Goal: Contribute content: Contribute content

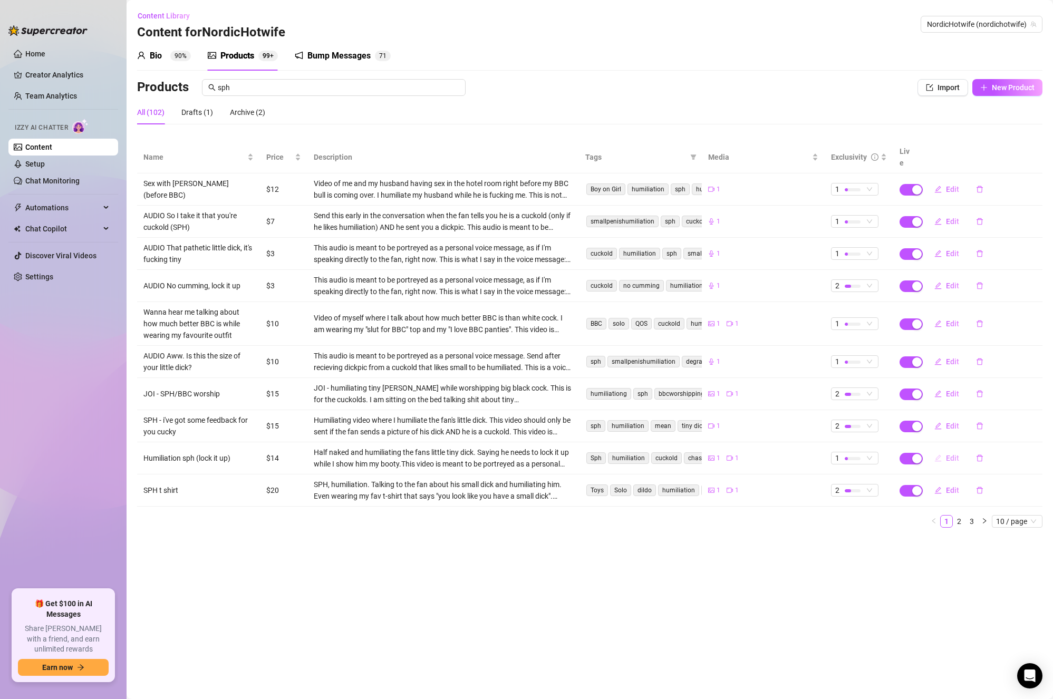
click at [942, 450] on button "Edit" at bounding box center [947, 458] width 42 height 17
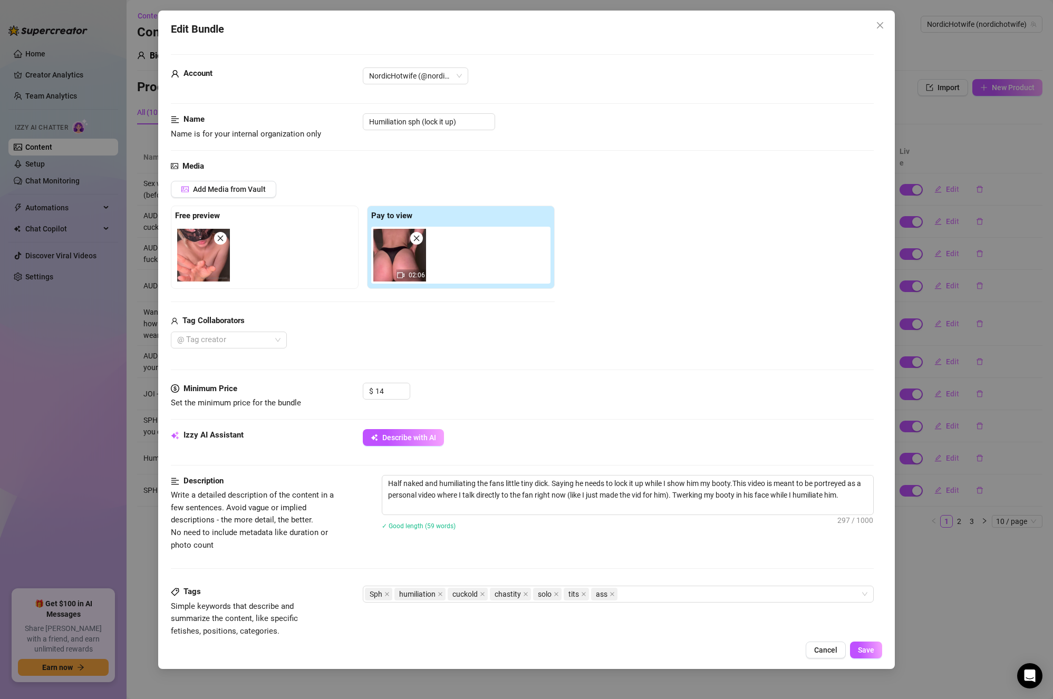
click at [914, 560] on div "Edit Bundle Account NordicHotwife (@nordichotwife) Name Name is for your intern…" at bounding box center [526, 349] width 1053 height 699
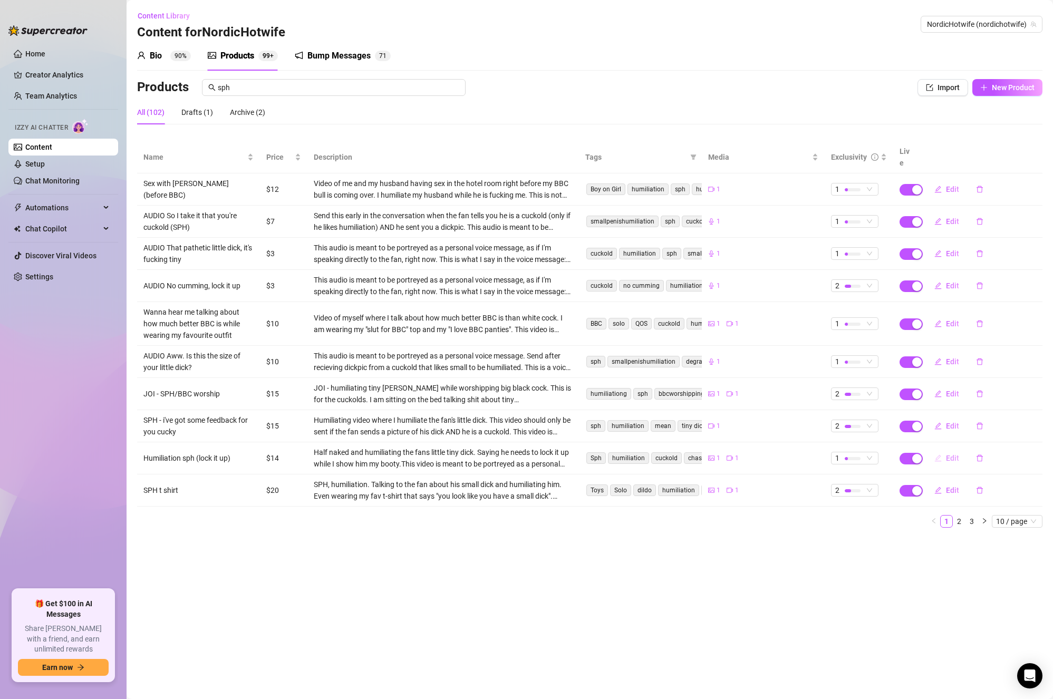
click at [948, 454] on span "Edit" at bounding box center [952, 458] width 13 height 8
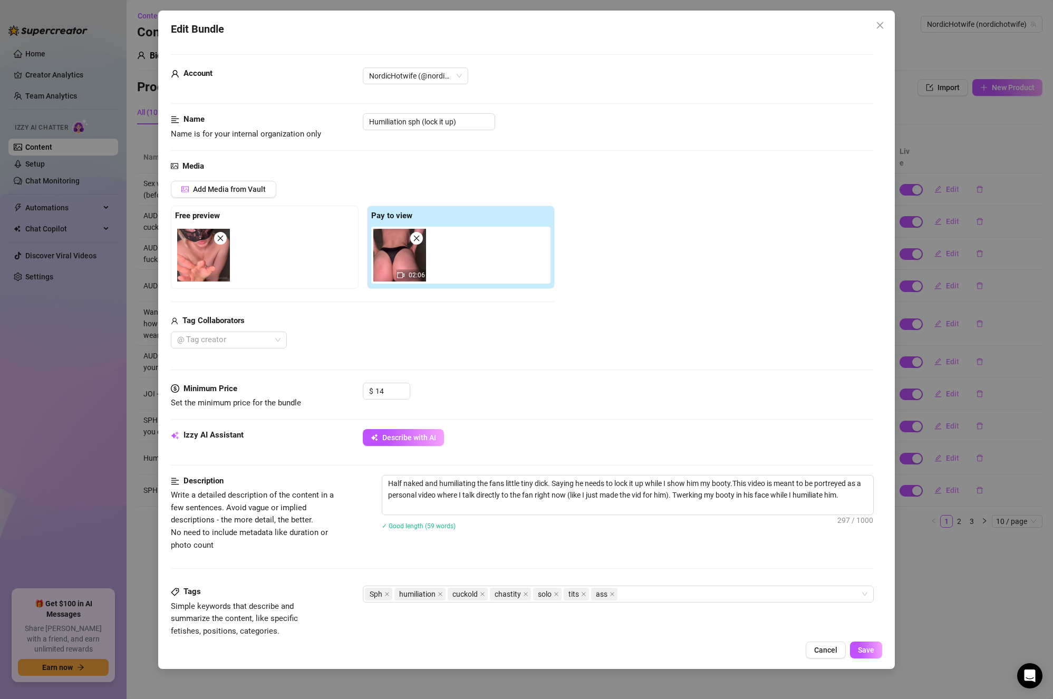
click at [943, 560] on div "Edit Bundle Account NordicHotwife (@nordichotwife) Name Name is for your intern…" at bounding box center [526, 349] width 1053 height 699
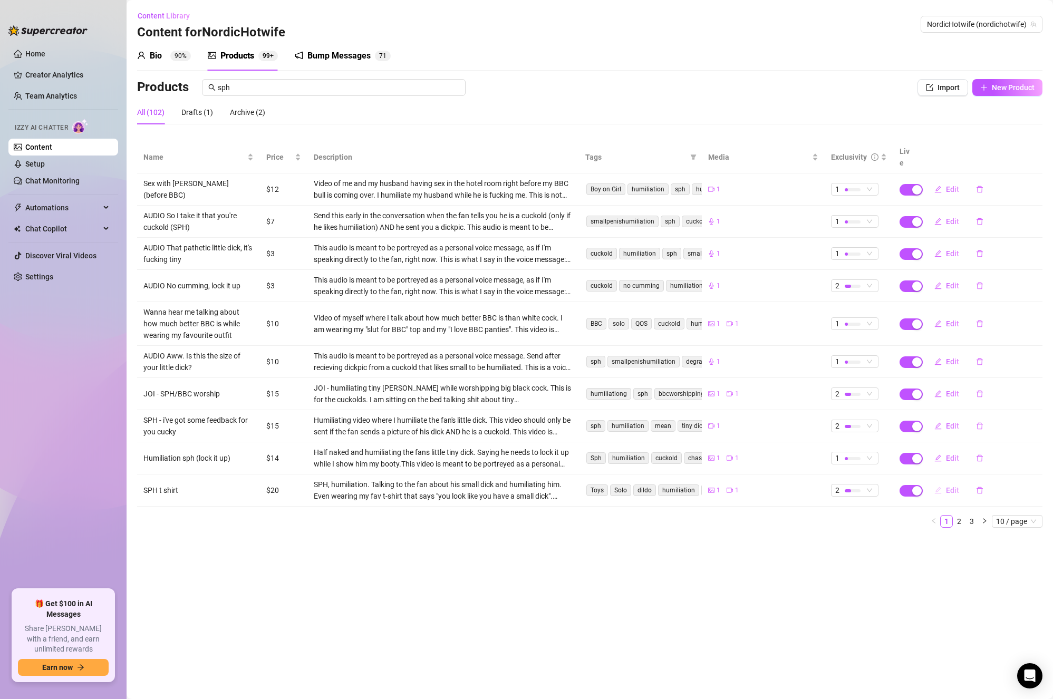
click at [947, 486] on span "Edit" at bounding box center [952, 490] width 13 height 8
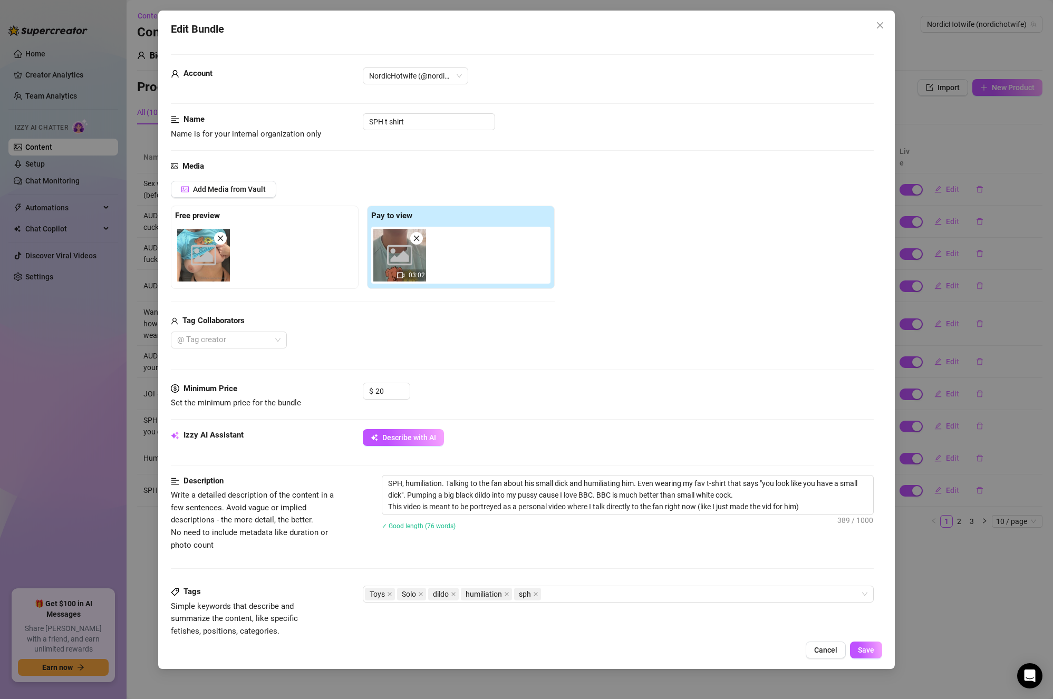
click at [965, 570] on div "Edit Bundle Account NordicHotwife (@nordichotwife) Name Name is for your intern…" at bounding box center [526, 349] width 1053 height 699
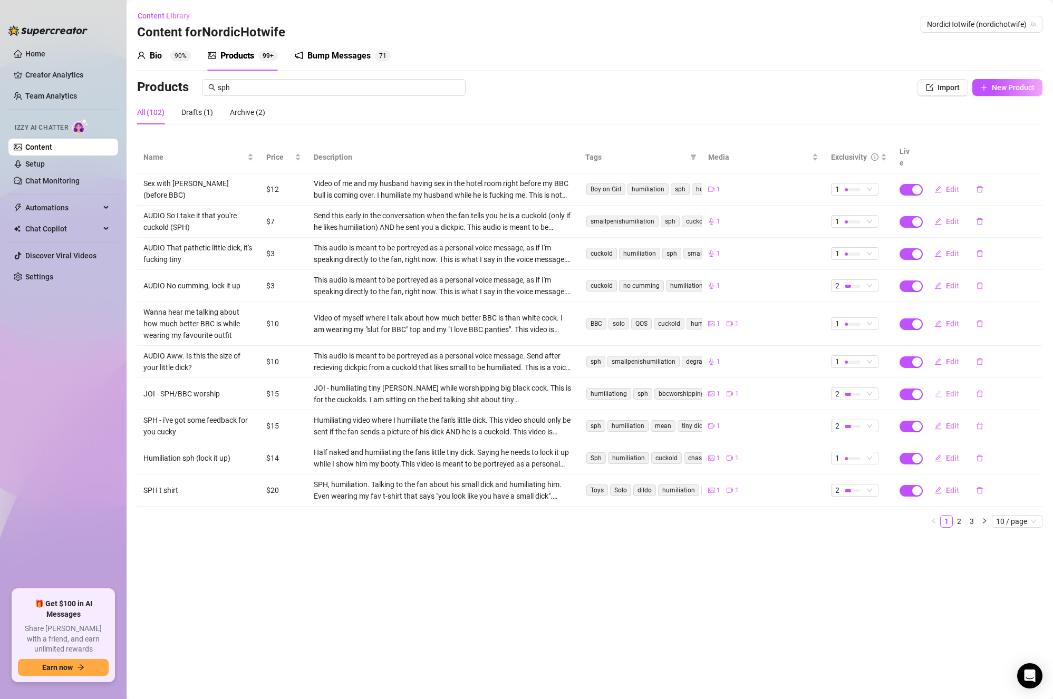
click at [943, 386] on button "Edit" at bounding box center [947, 394] width 42 height 17
type textarea "Hi, there you little cuck. I just humiliated your tiny [PERSON_NAME] and you ne…"
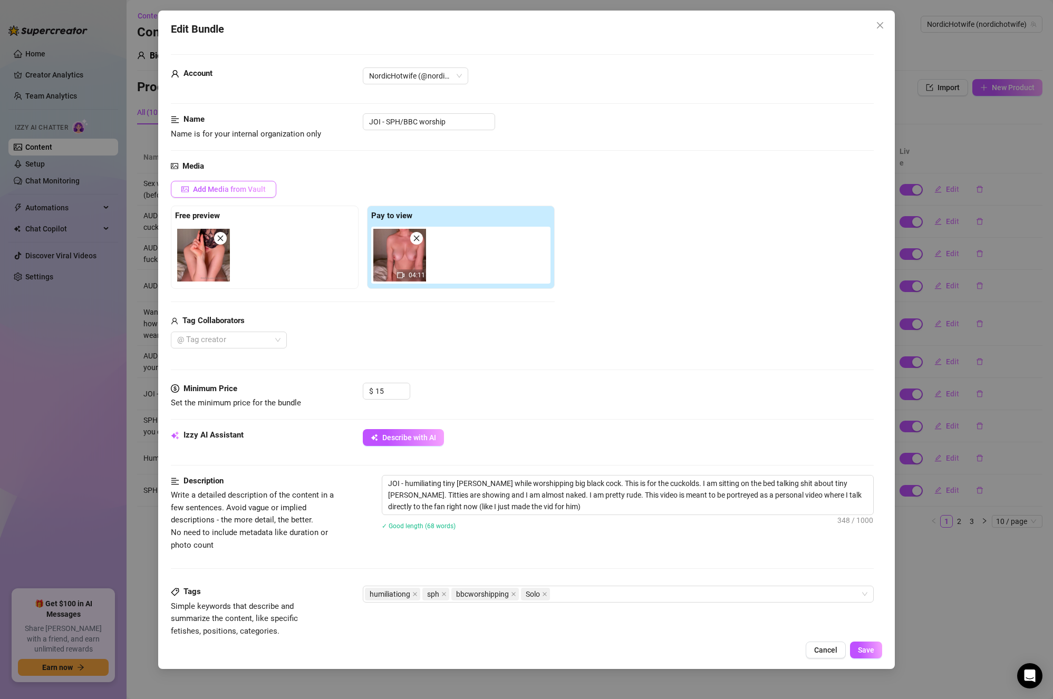
click at [246, 196] on button "Add Media from Vault" at bounding box center [223, 189] width 105 height 17
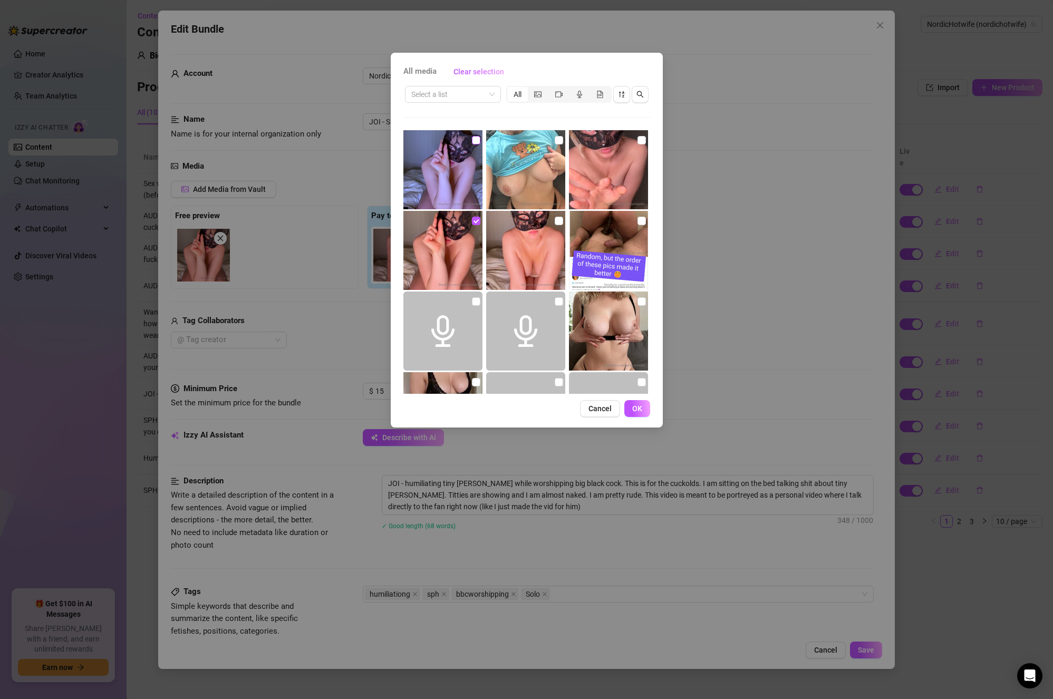
click at [476, 140] on input "checkbox" at bounding box center [476, 140] width 8 height 8
checkbox input "true"
click at [639, 413] on button "OK" at bounding box center [637, 408] width 26 height 17
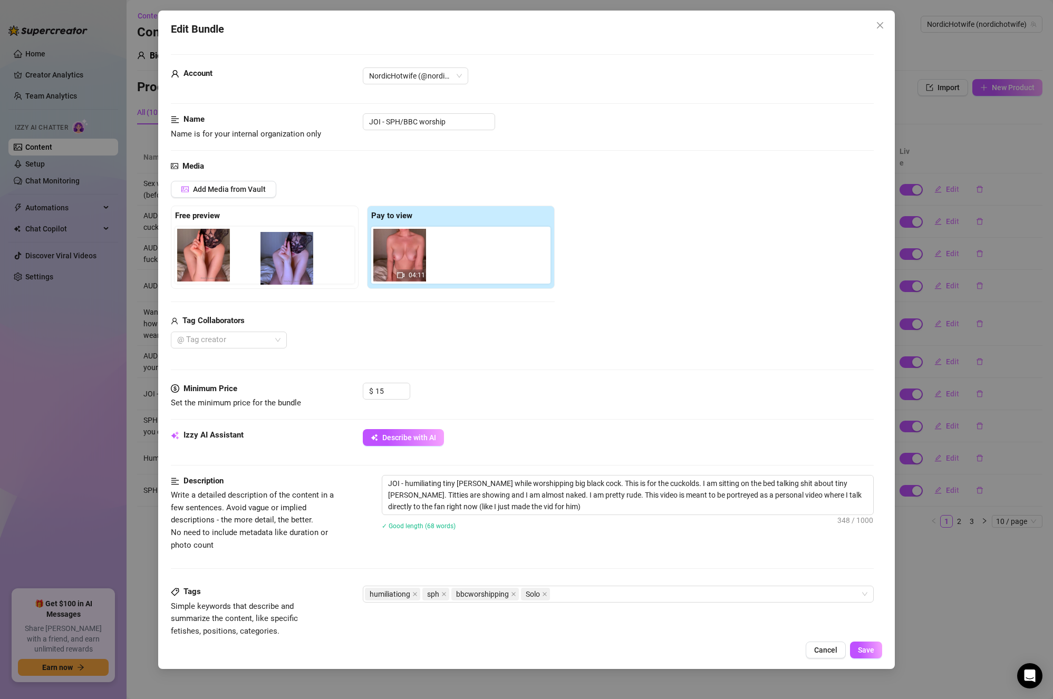
drag, startPoint x: 458, startPoint y: 258, endPoint x: 277, endPoint y: 256, distance: 181.4
click at [277, 256] on div "Free preview Pay to view 04:11" at bounding box center [363, 247] width 384 height 83
click at [219, 235] on icon "close" at bounding box center [220, 238] width 7 height 7
click at [241, 188] on span "Add Media from Vault" at bounding box center [229, 189] width 73 height 8
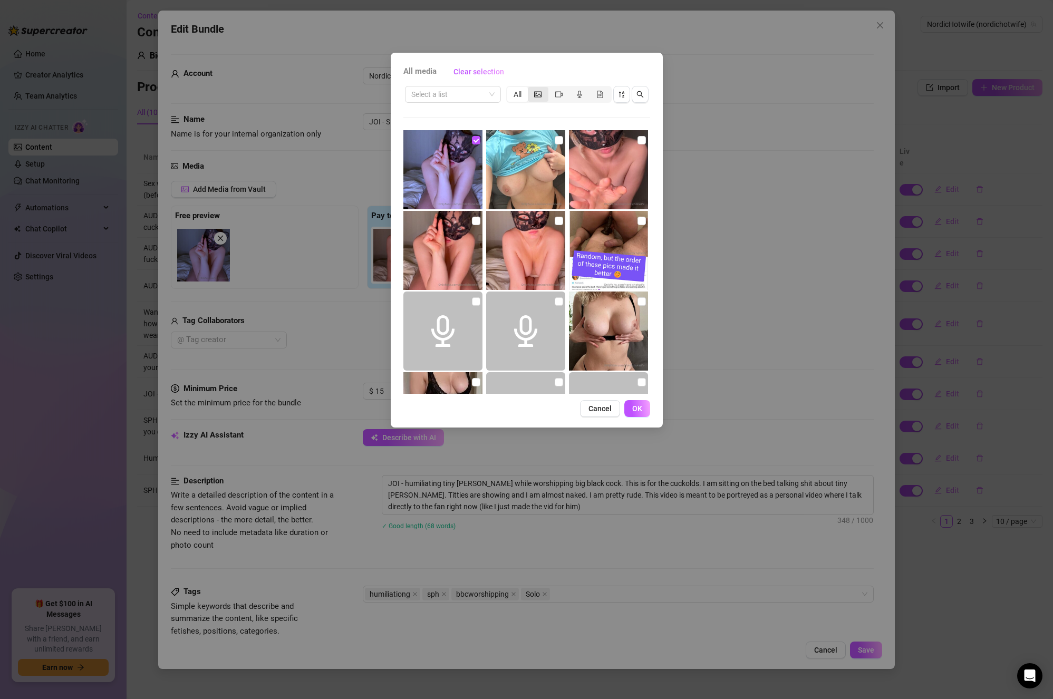
click at [537, 93] on icon "picture" at bounding box center [537, 94] width 7 height 7
click at [531, 89] on input "segmented control" at bounding box center [531, 89] width 0 height 0
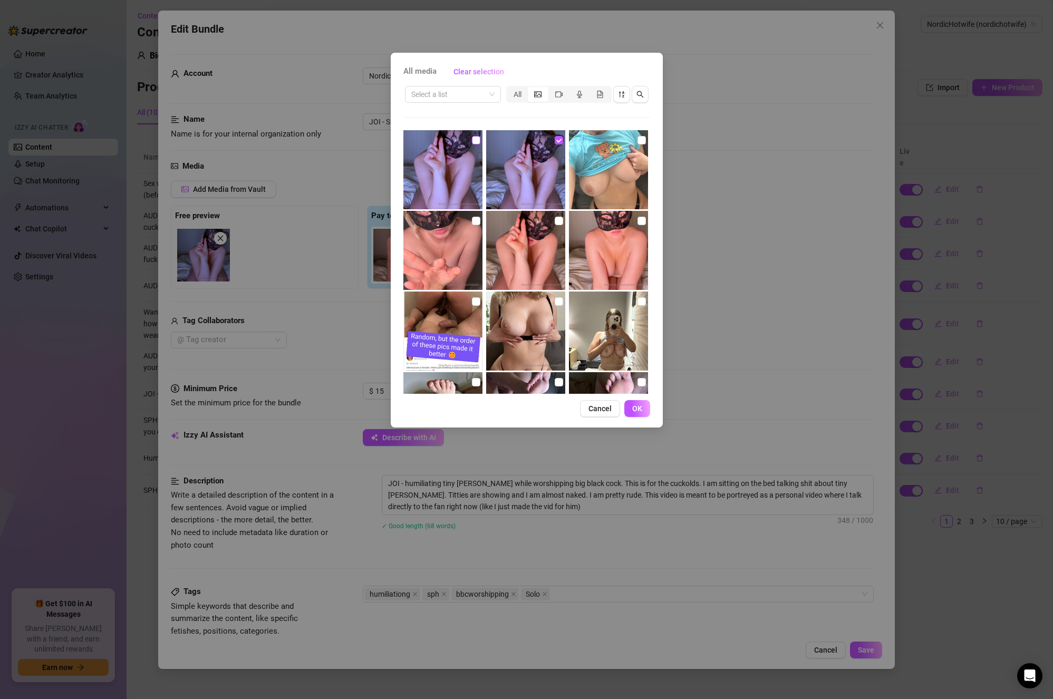
click at [474, 138] on input "checkbox" at bounding box center [476, 140] width 8 height 8
checkbox input "true"
click at [557, 139] on input "checkbox" at bounding box center [559, 140] width 8 height 8
checkbox input "false"
click at [633, 405] on span "OK" at bounding box center [637, 409] width 10 height 8
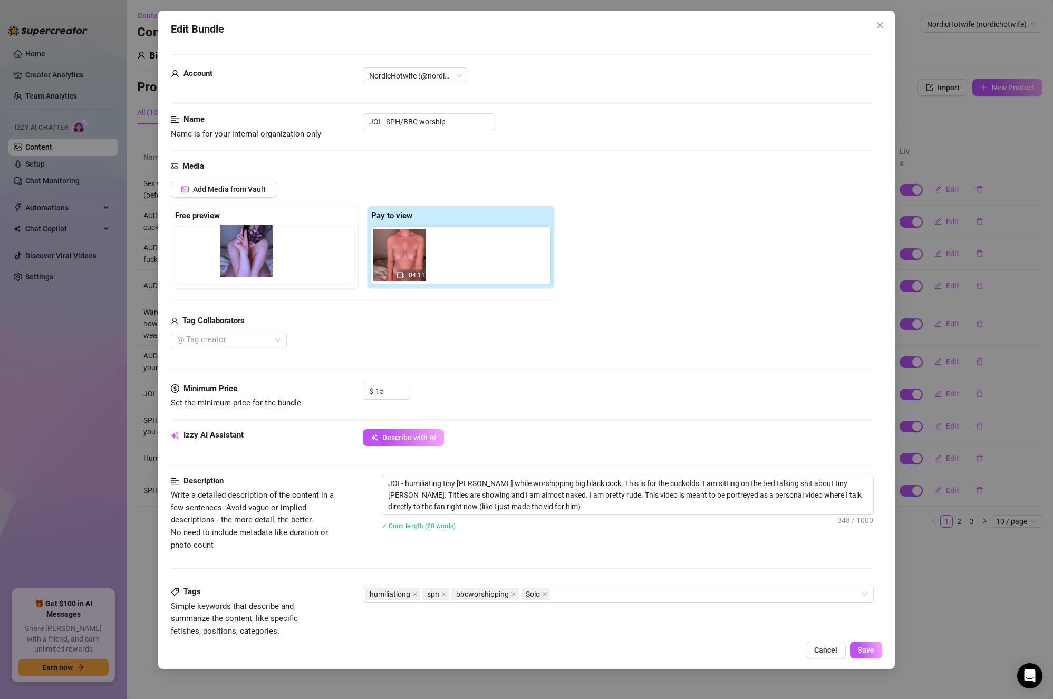
drag, startPoint x: 464, startPoint y: 269, endPoint x: 258, endPoint y: 267, distance: 205.7
click at [258, 267] on div "Free preview Pay to view 04:11" at bounding box center [363, 247] width 384 height 83
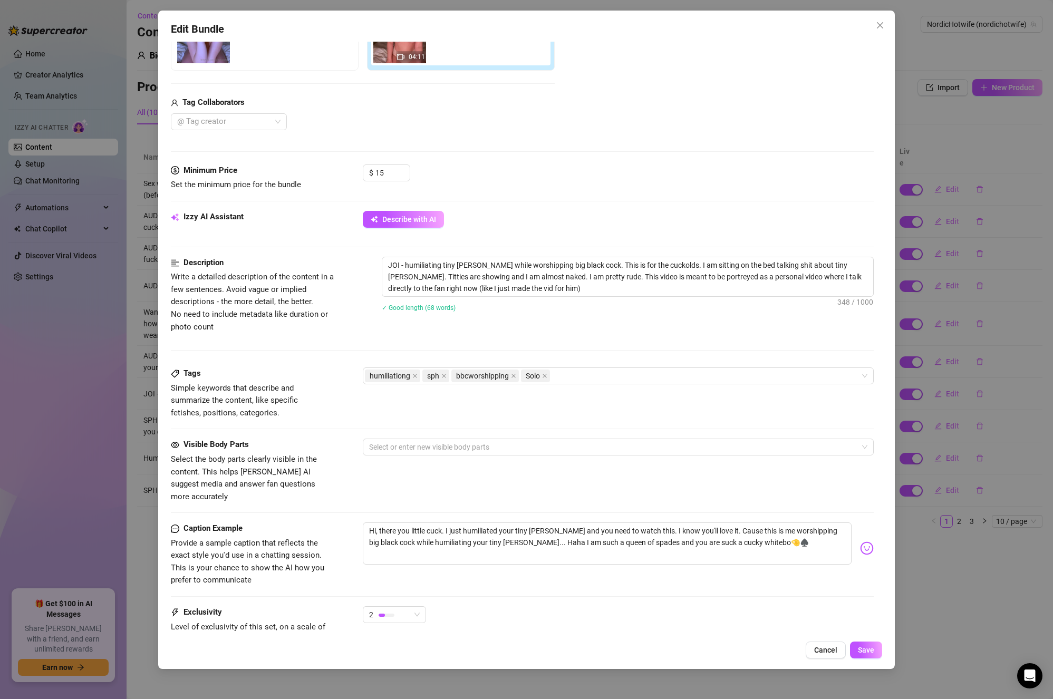
scroll to position [307, 0]
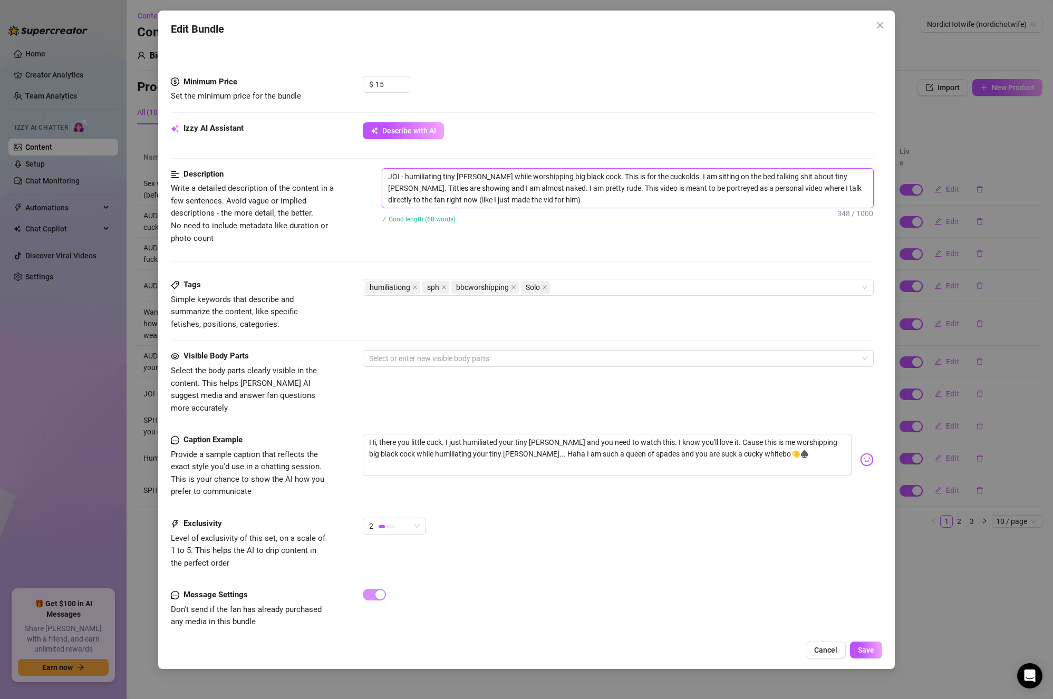
click at [624, 199] on textarea "JOI - humiliating tiny [PERSON_NAME] while worshipping big black cock. This is …" at bounding box center [628, 188] width 492 height 39
click at [449, 354] on div at bounding box center [613, 358] width 496 height 15
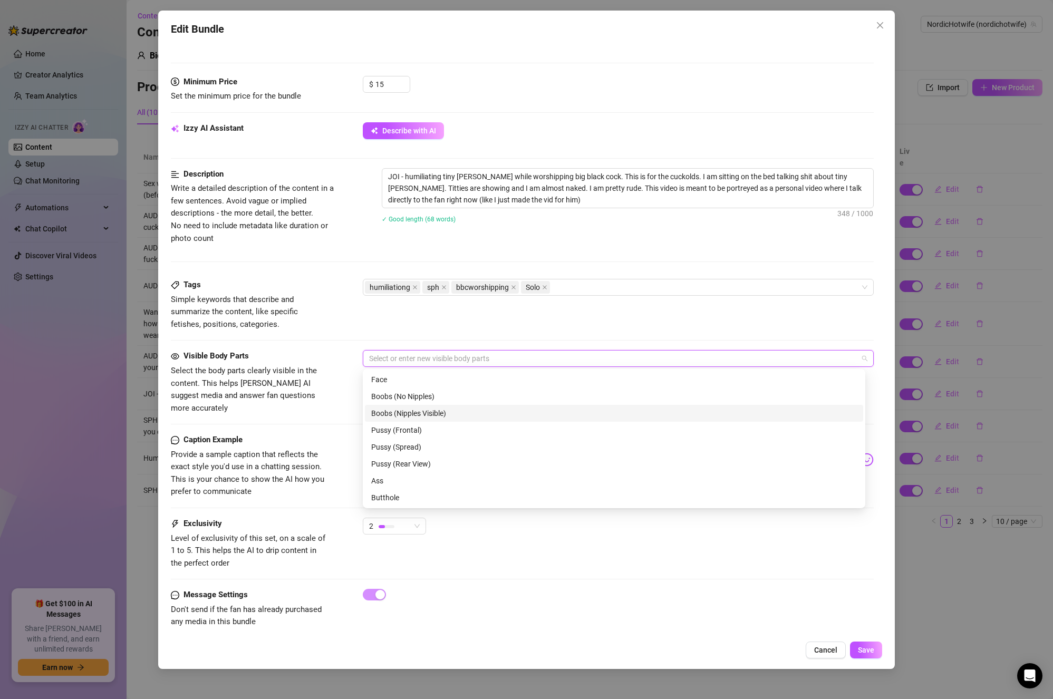
click at [456, 411] on div "Boobs (Nipples Visible)" at bounding box center [614, 414] width 486 height 12
click at [420, 480] on div "Ass" at bounding box center [614, 481] width 486 height 12
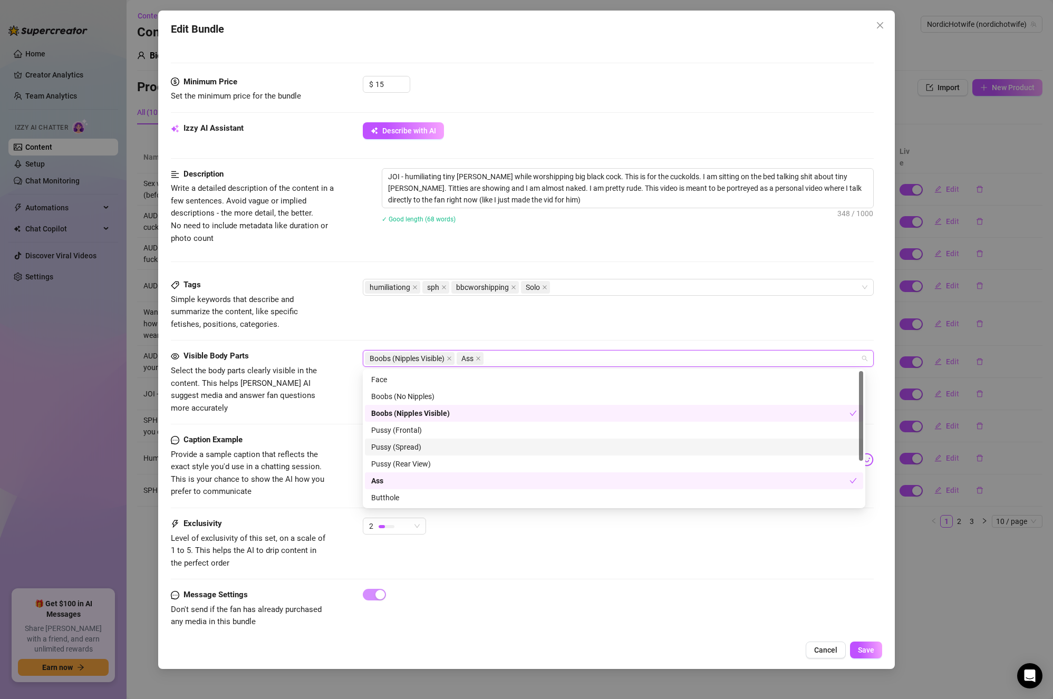
scroll to position [68, 0]
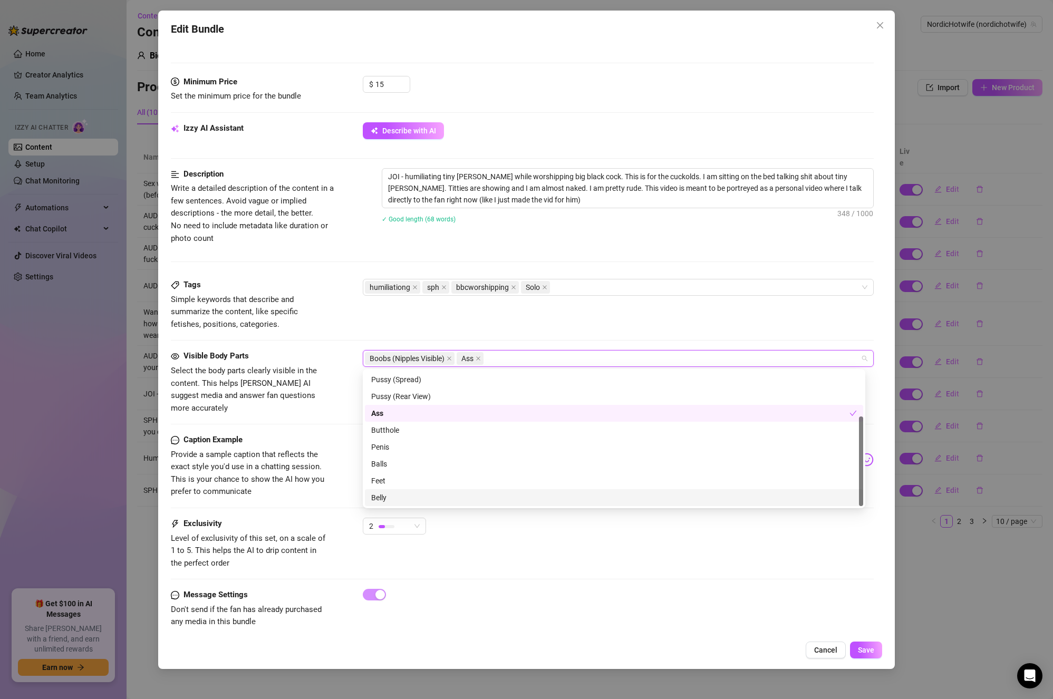
click at [432, 496] on div "Belly" at bounding box center [614, 498] width 486 height 12
click at [861, 644] on button "Save" at bounding box center [866, 650] width 32 height 17
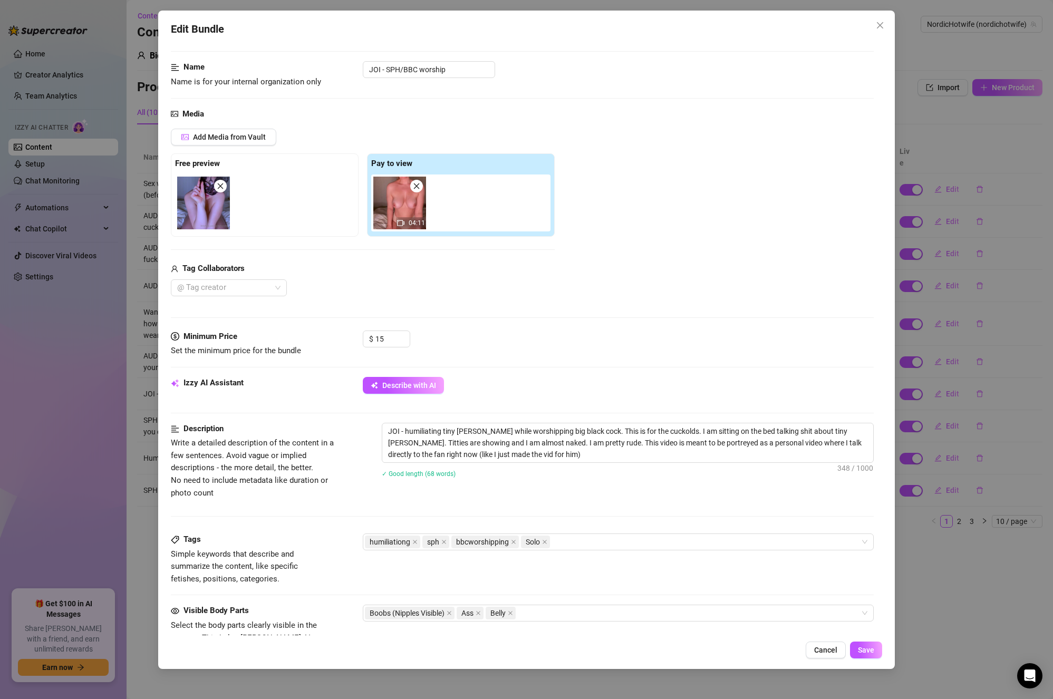
scroll to position [0, 0]
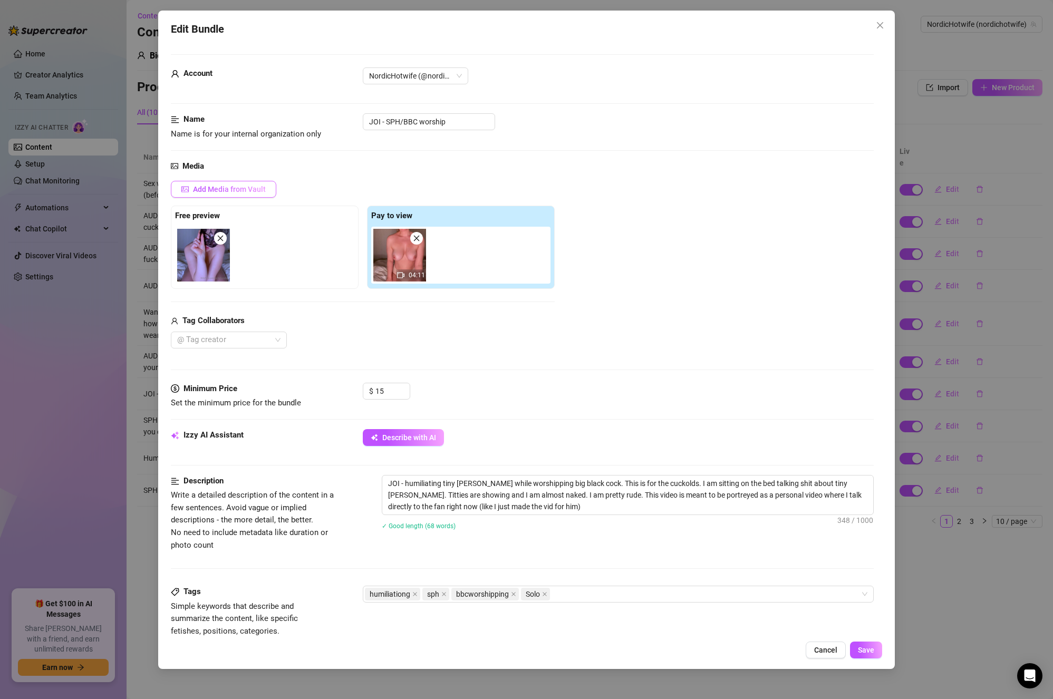
click at [241, 191] on span "Add Media from Vault" at bounding box center [229, 189] width 73 height 8
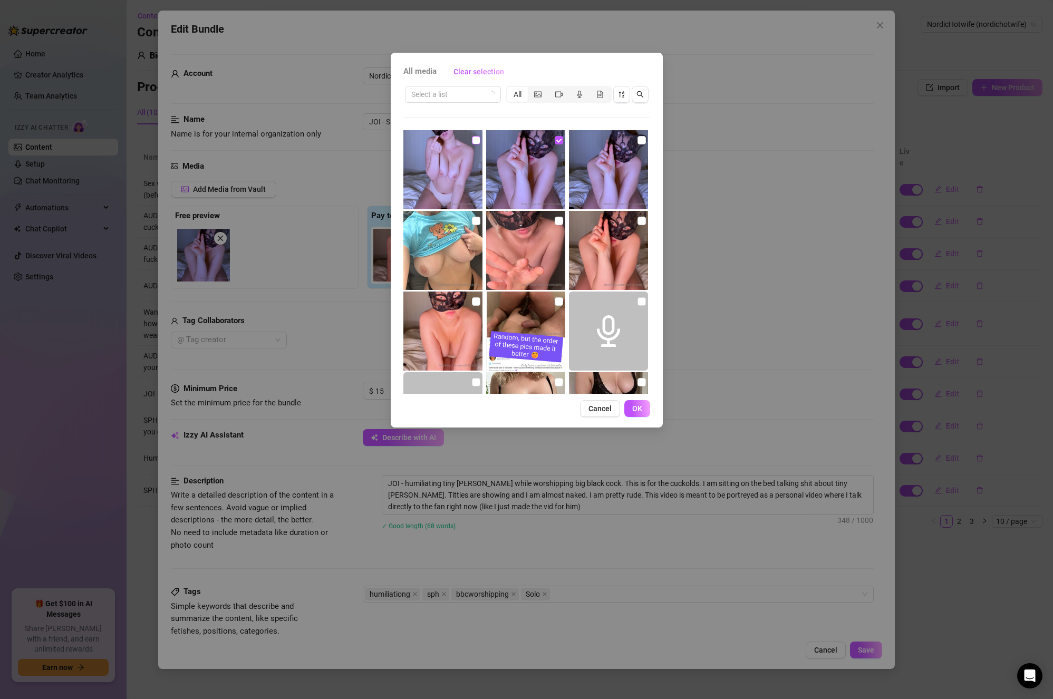
click at [472, 137] on input "checkbox" at bounding box center [476, 140] width 8 height 8
checkbox input "true"
click at [644, 413] on button "OK" at bounding box center [637, 408] width 26 height 17
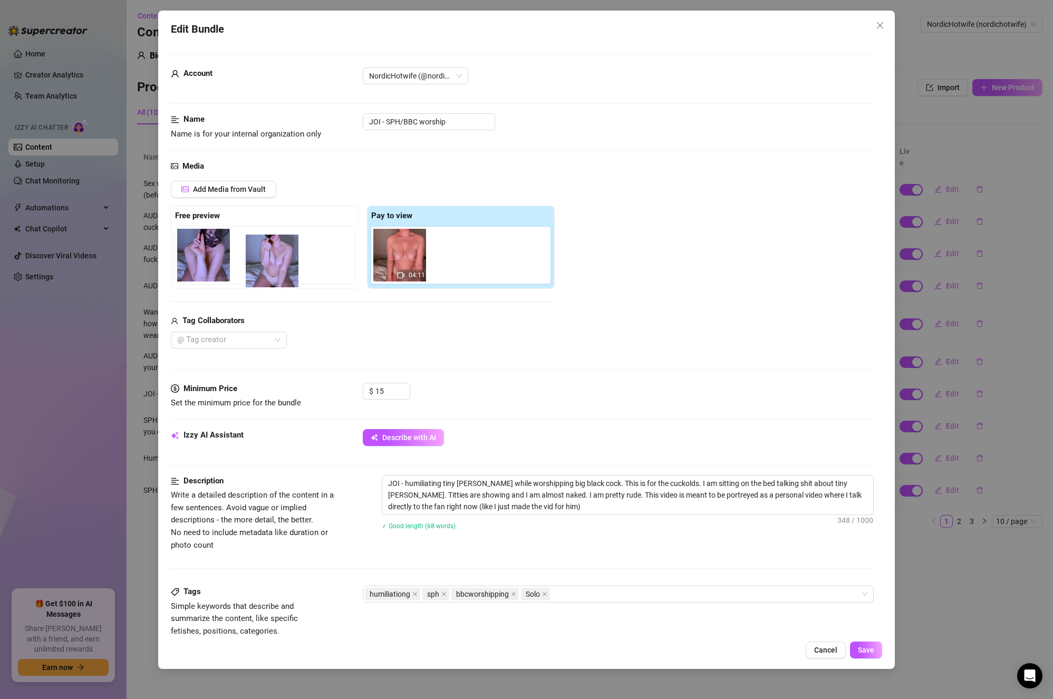
drag, startPoint x: 459, startPoint y: 255, endPoint x: 270, endPoint y: 261, distance: 189.4
click at [270, 261] on div "Free preview Pay to view 04:11" at bounding box center [363, 247] width 384 height 83
click at [220, 239] on icon "close" at bounding box center [220, 238] width 7 height 7
click at [639, 310] on div "Add Media from Vault Free preview Pay to view 04:11 Tag Collaborators @ Tag cre…" at bounding box center [523, 265] width 704 height 168
click at [874, 653] on span "Save" at bounding box center [866, 650] width 16 height 8
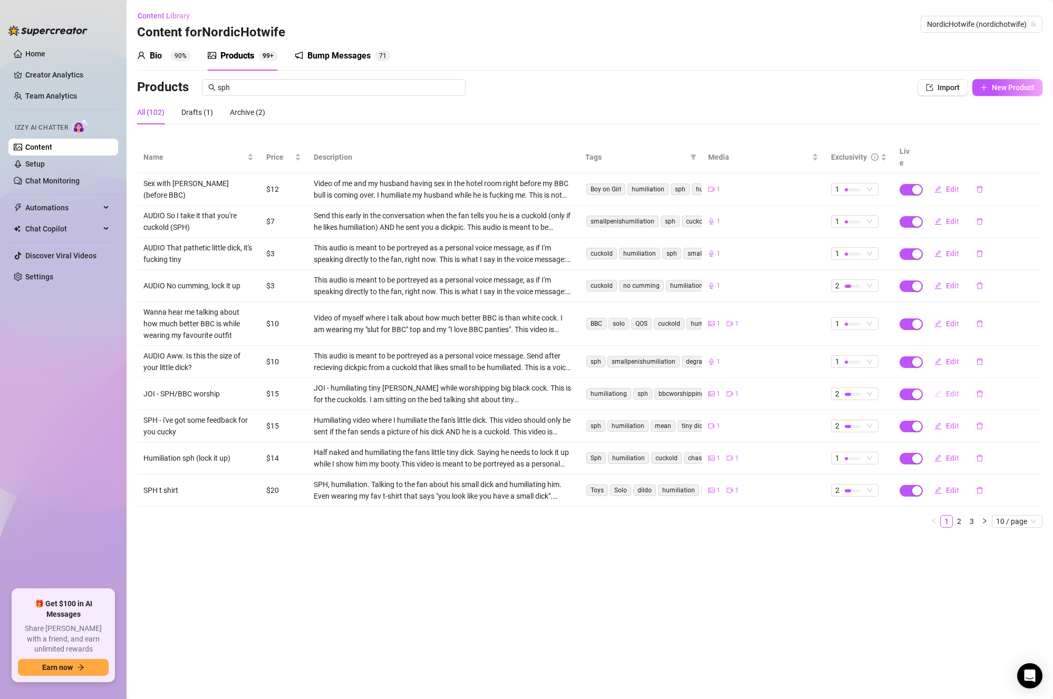
click at [950, 390] on span "Edit" at bounding box center [952, 394] width 13 height 8
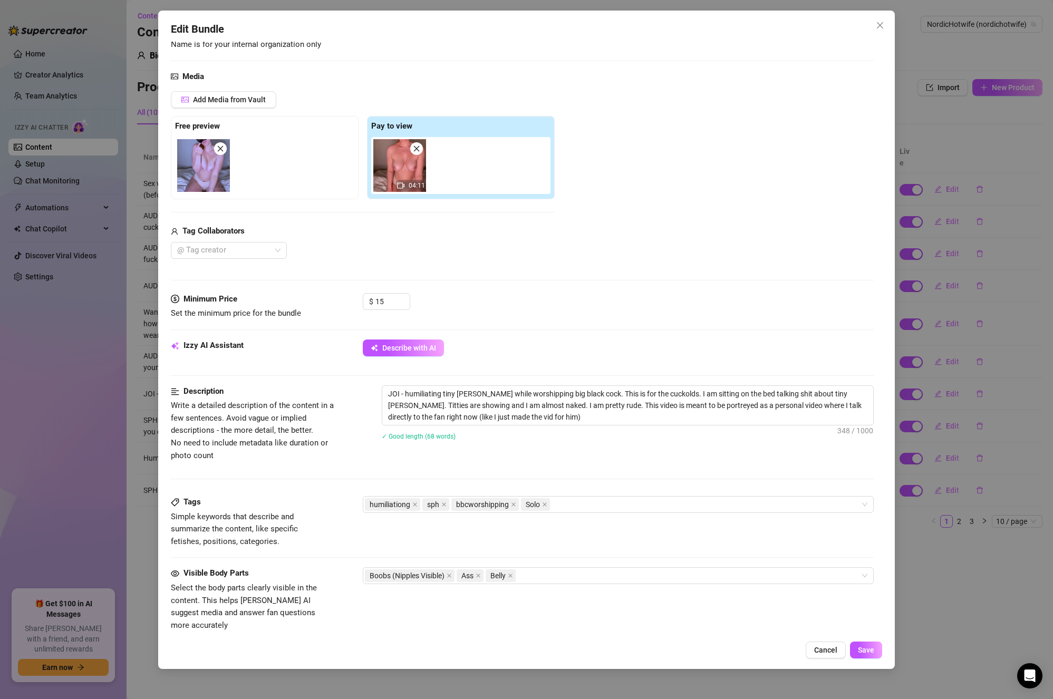
scroll to position [211, 0]
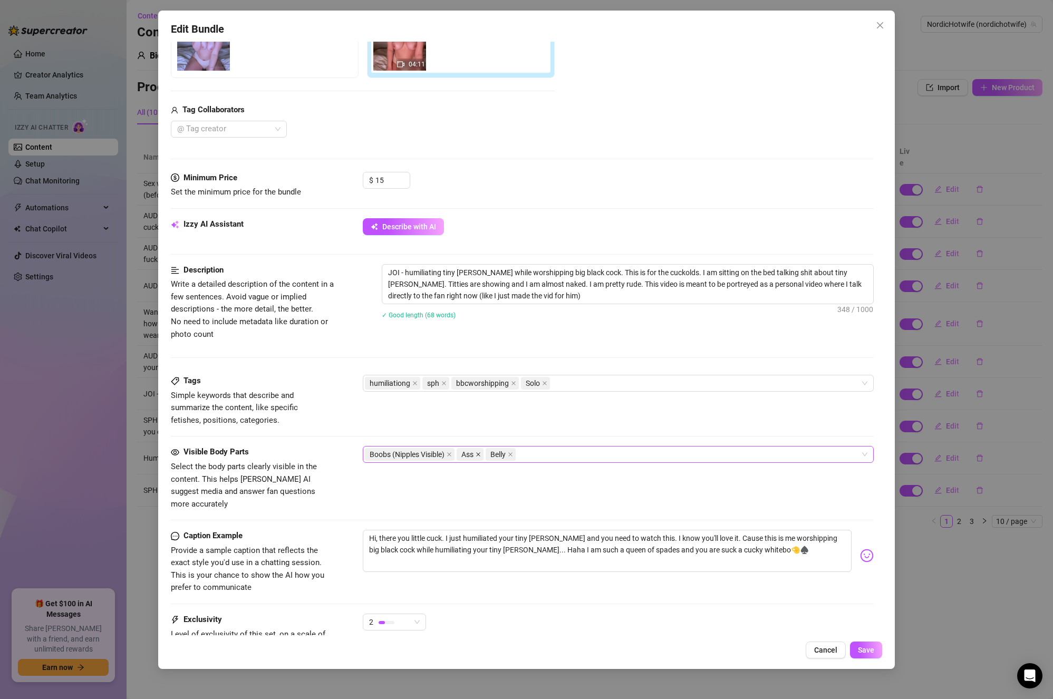
click at [481, 457] on icon "close" at bounding box center [478, 454] width 5 height 5
click at [864, 652] on span "Save" at bounding box center [866, 650] width 16 height 8
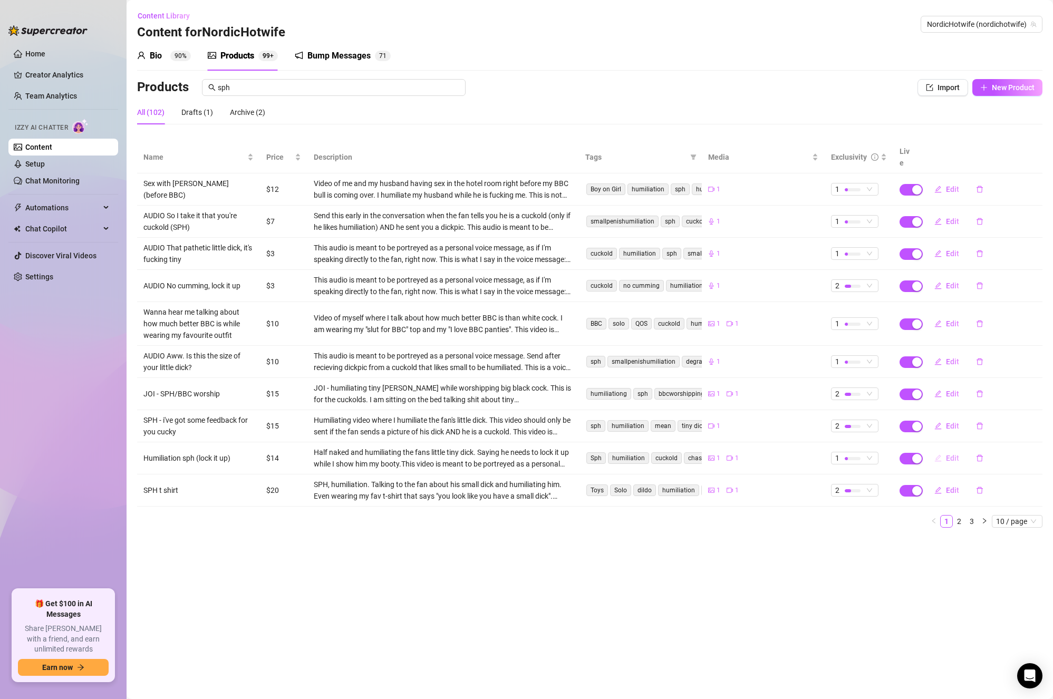
click at [945, 450] on button "Edit" at bounding box center [947, 458] width 42 height 17
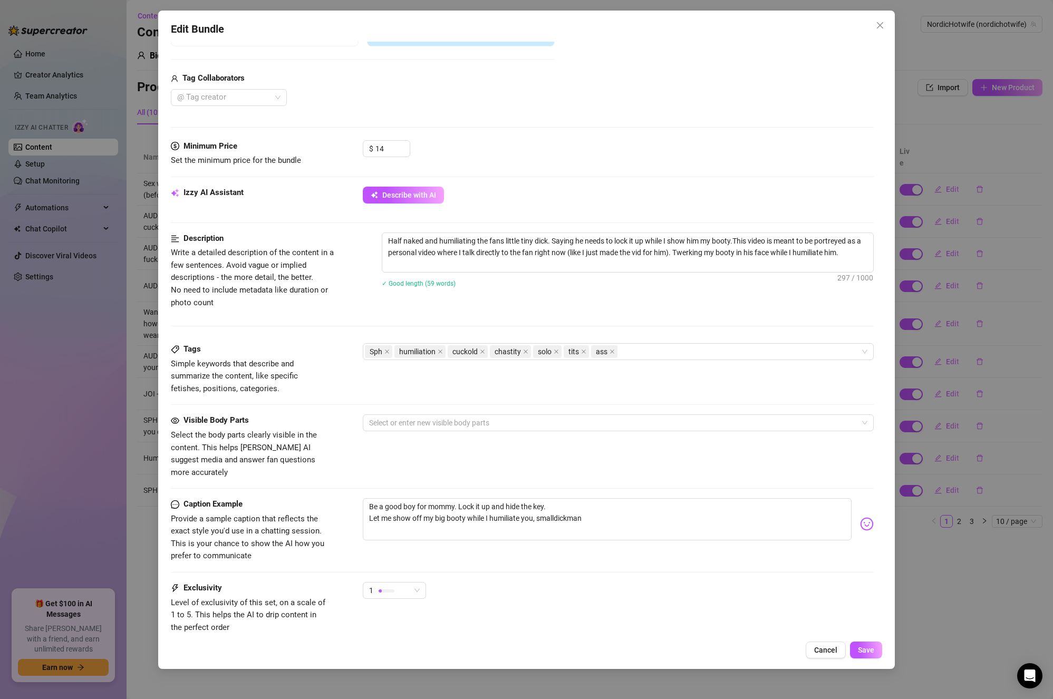
scroll to position [307, 0]
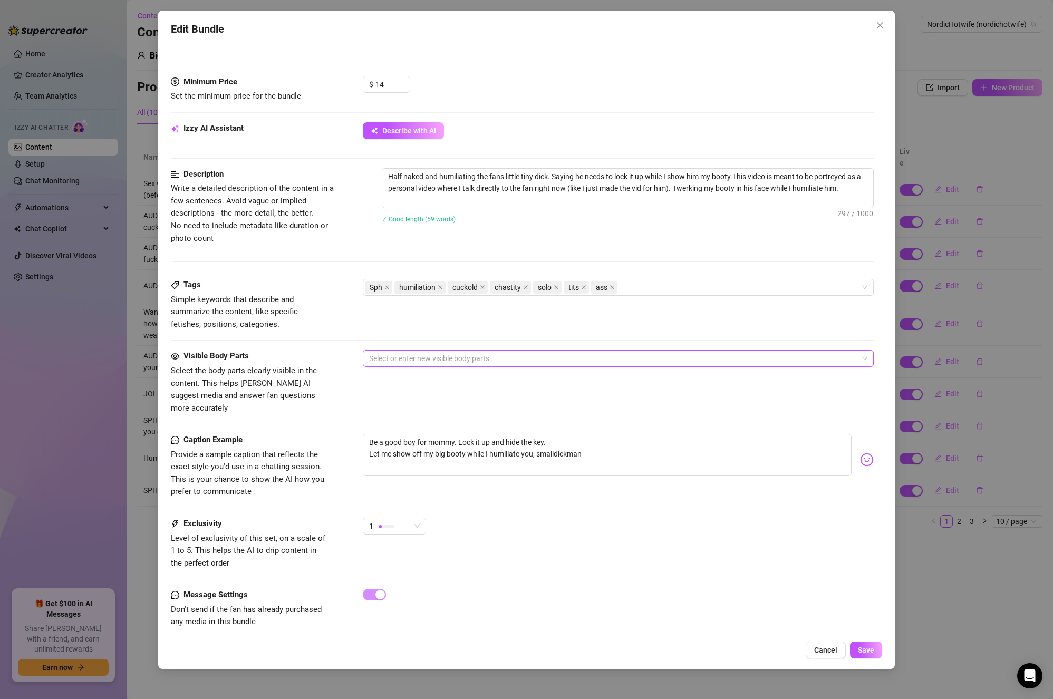
click at [441, 359] on div at bounding box center [613, 358] width 496 height 15
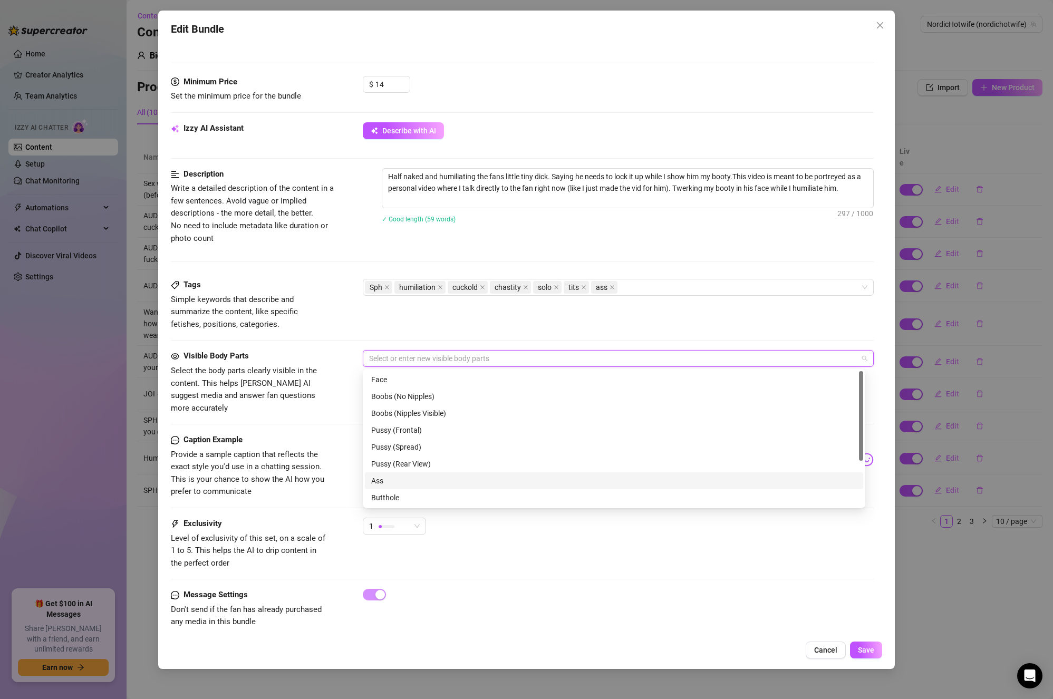
click at [409, 480] on div "Ass" at bounding box center [614, 481] width 486 height 12
click at [451, 410] on div "Boobs (Nipples Visible)" at bounding box center [614, 414] width 486 height 12
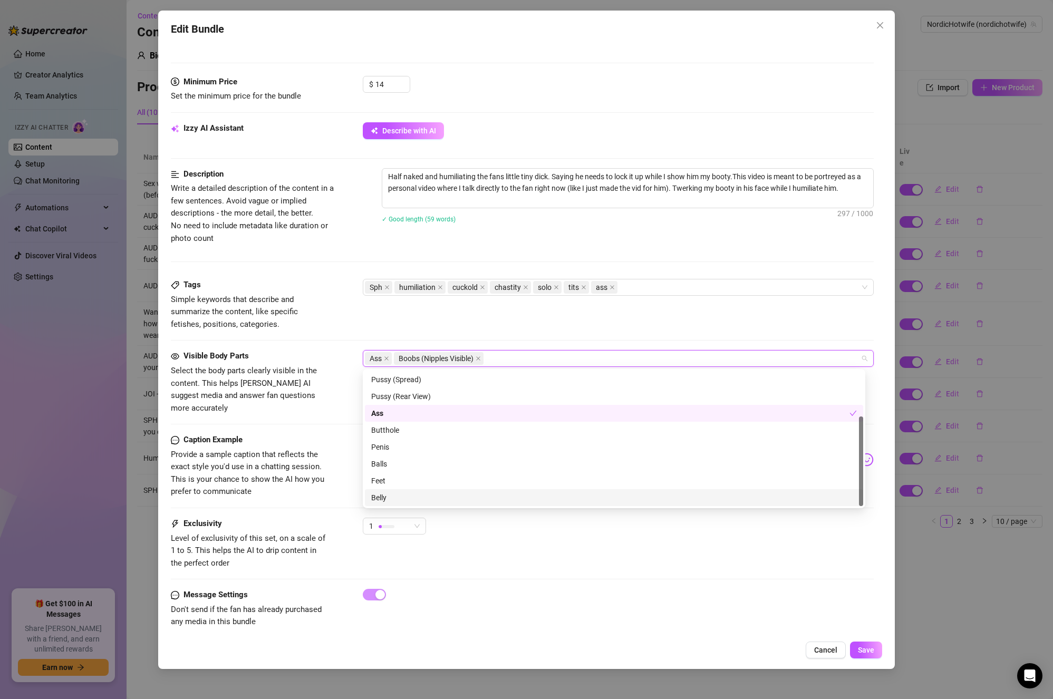
click at [429, 498] on div "Belly" at bounding box center [614, 498] width 486 height 12
click at [642, 562] on div "Exclusivity Level of exclusivity of this set, on a scale of 1 to 5. This helps …" at bounding box center [523, 553] width 704 height 71
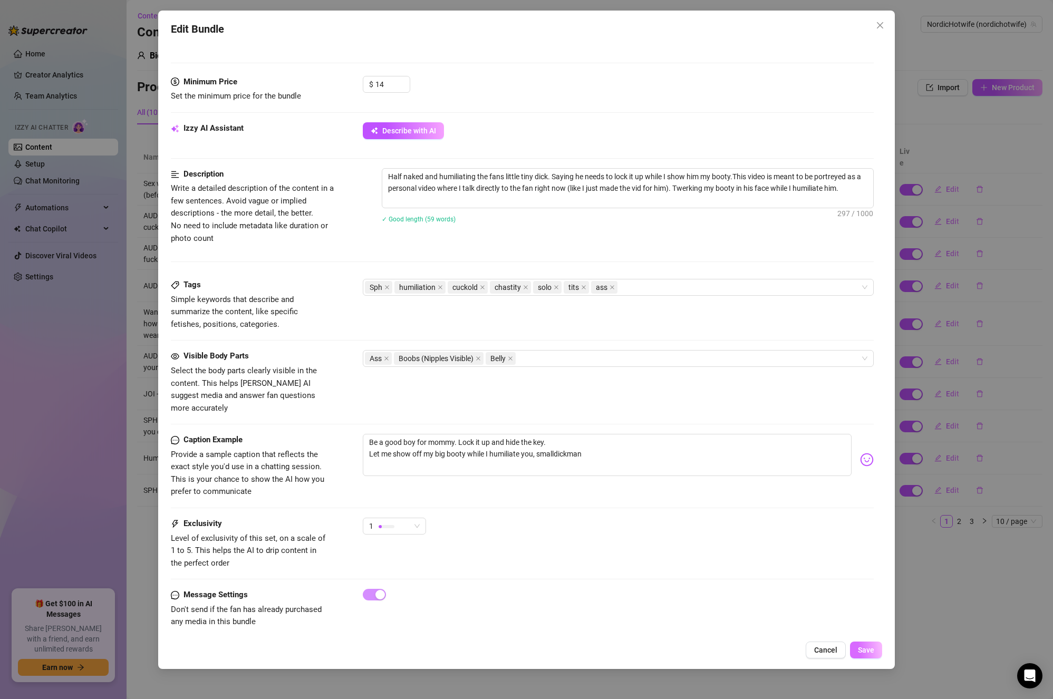
click at [859, 654] on span "Save" at bounding box center [866, 650] width 16 height 8
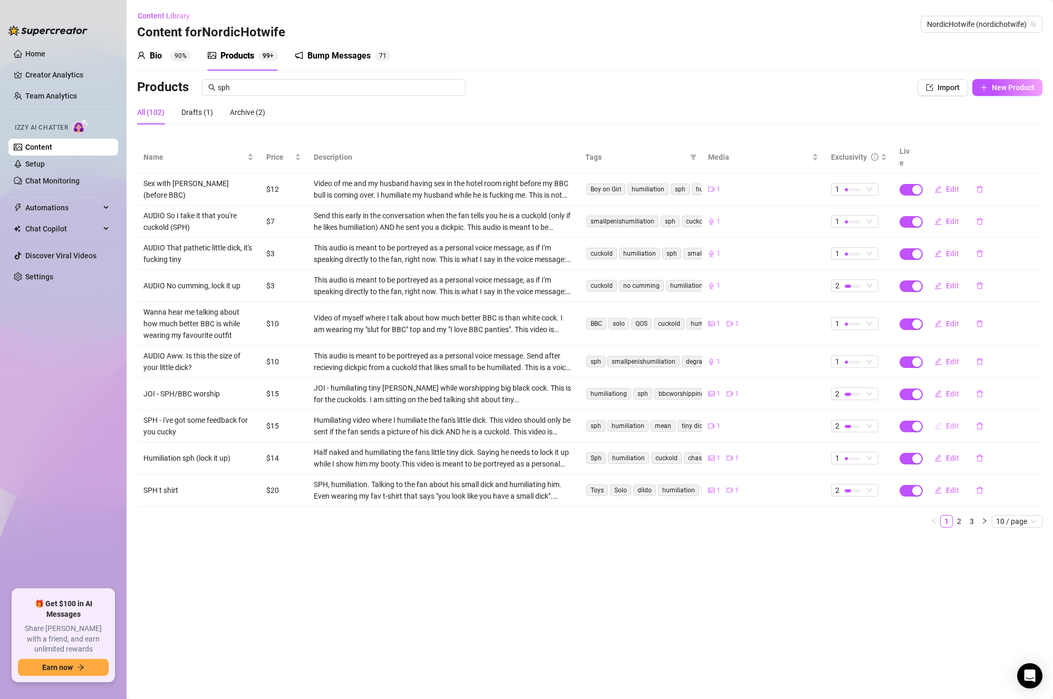
click at [954, 422] on span "Edit" at bounding box center [952, 426] width 13 height 8
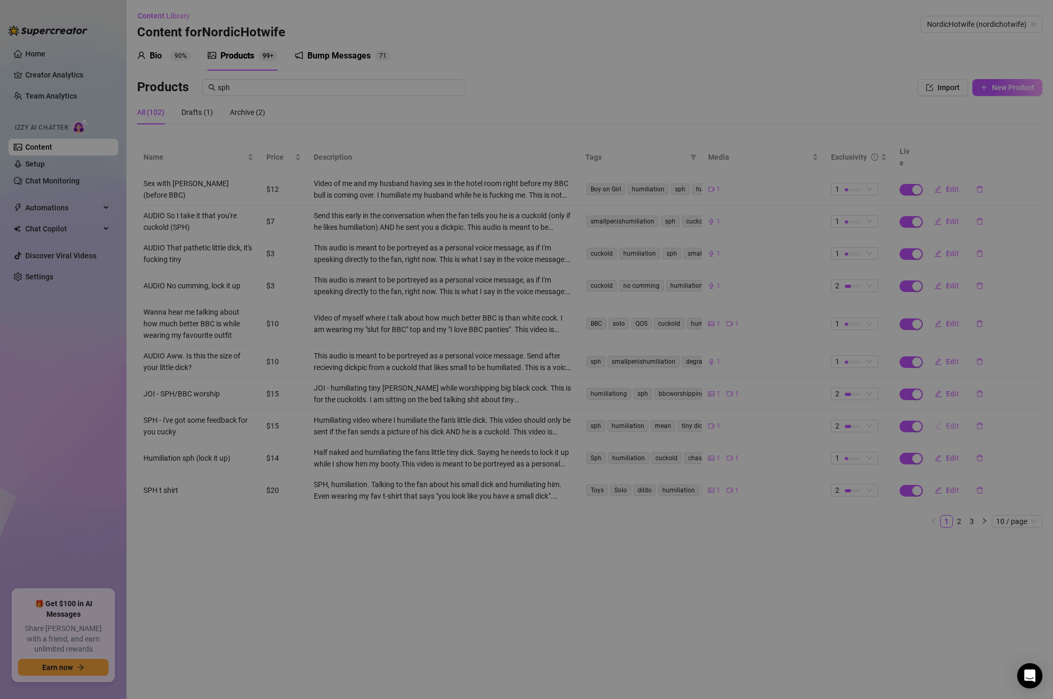
type textarea "I've got some feedback for you cucky🤏"
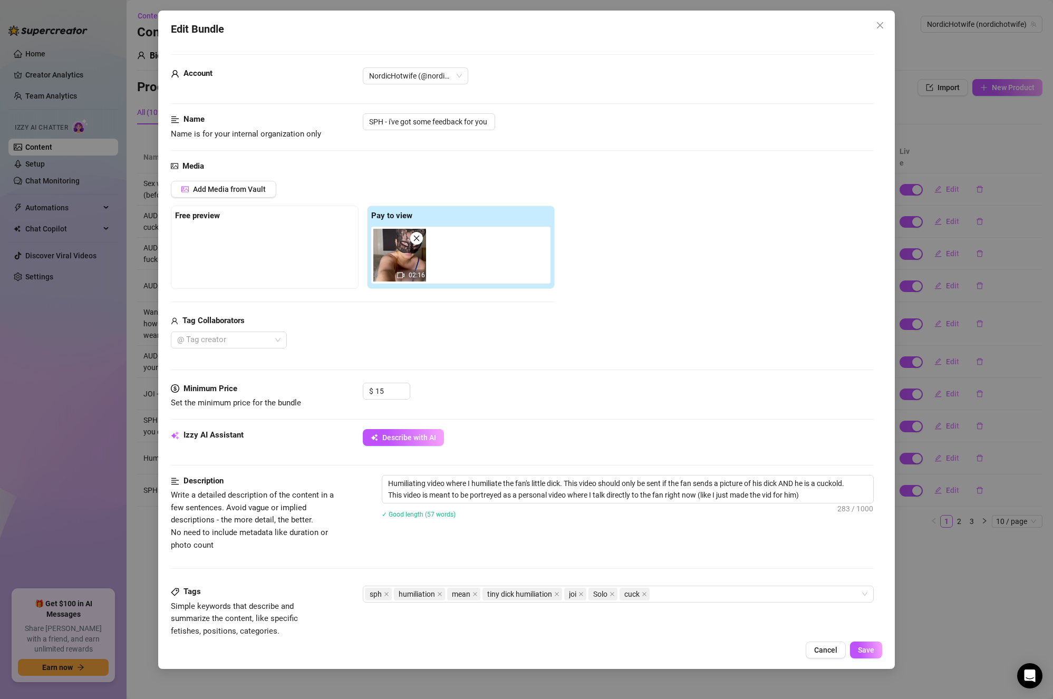
click at [394, 262] on img at bounding box center [399, 255] width 53 height 53
click at [233, 194] on span "Add Media from Vault" at bounding box center [229, 189] width 73 height 8
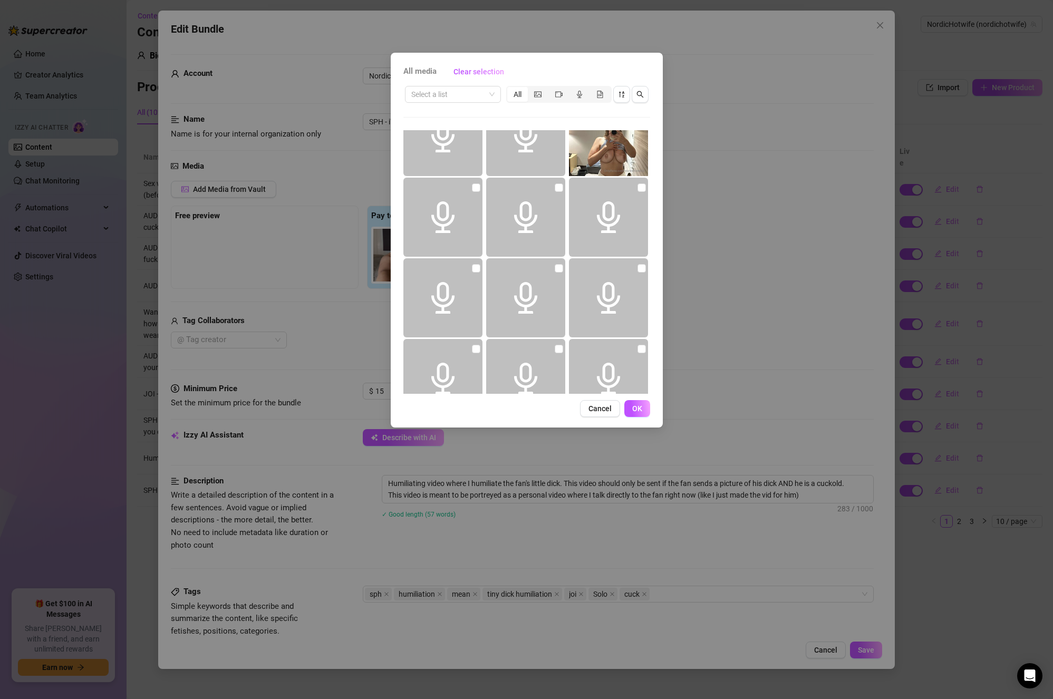
scroll to position [380, 0]
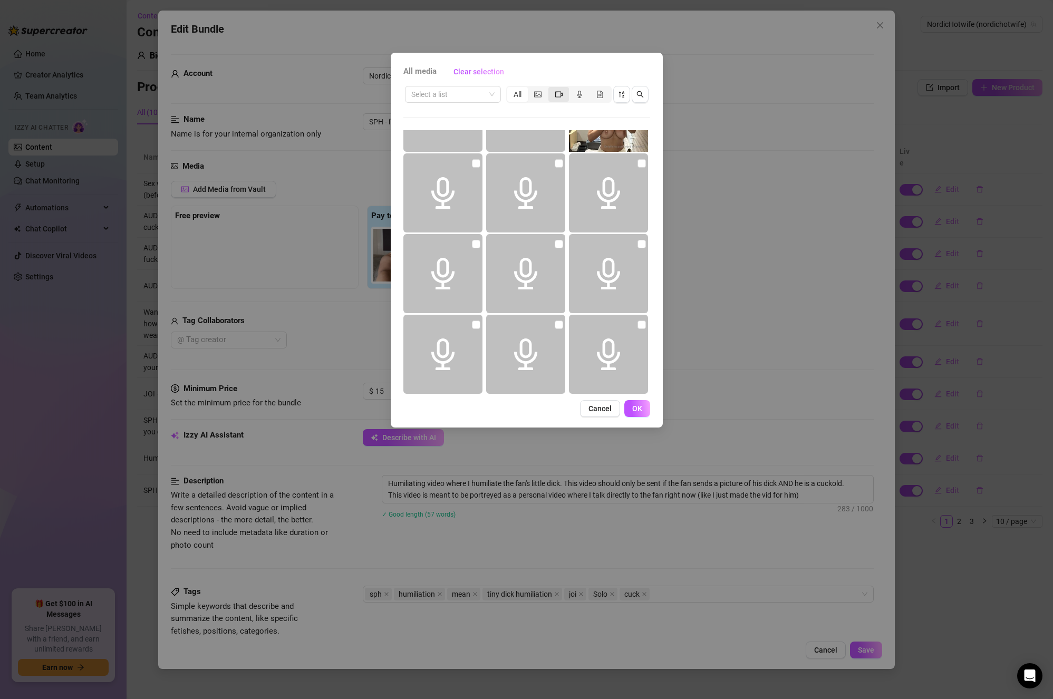
click at [566, 95] on div "segmented control" at bounding box center [558, 94] width 21 height 15
click at [551, 89] on input "segmented control" at bounding box center [551, 89] width 0 height 0
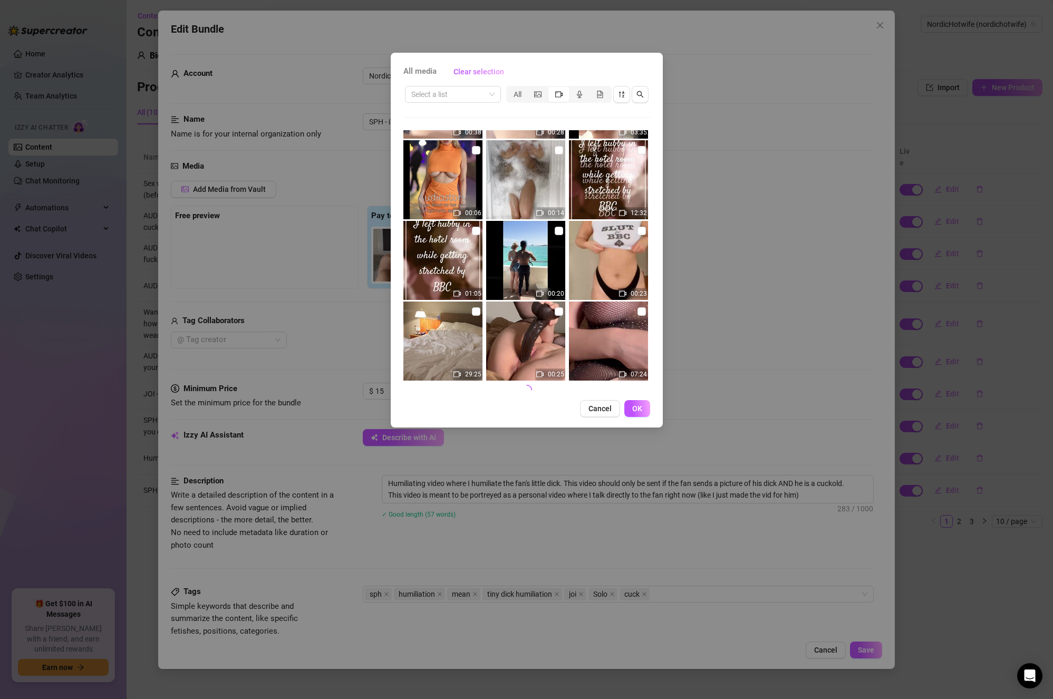
scroll to position [398, 0]
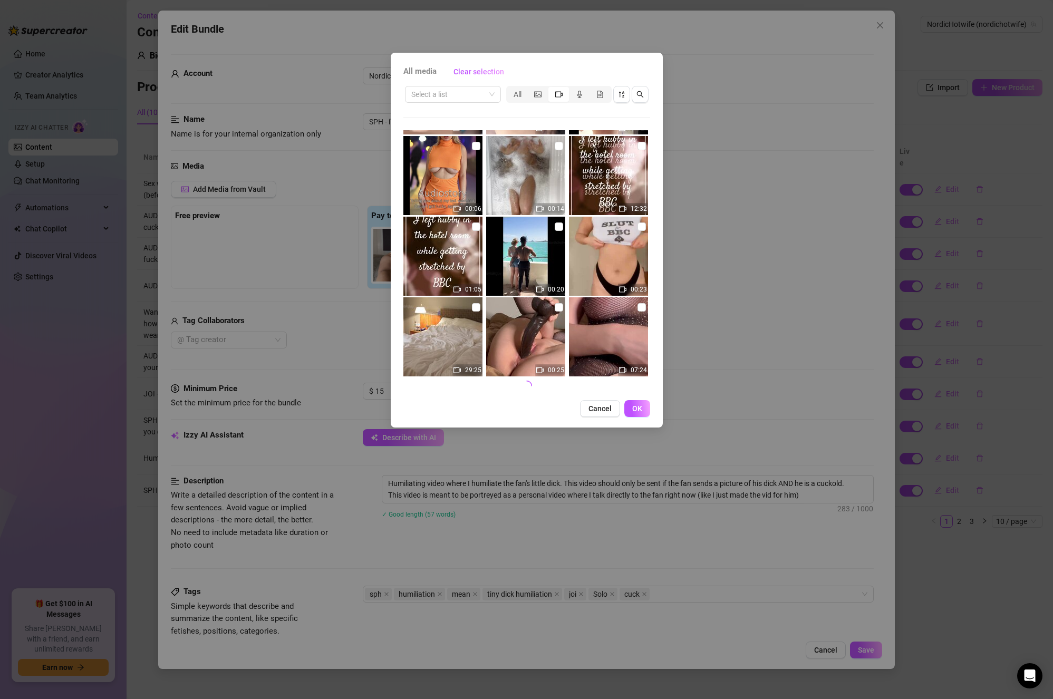
click at [530, 259] on img at bounding box center [525, 256] width 79 height 79
checkbox input "false"
click at [608, 411] on span "Cancel" at bounding box center [600, 409] width 23 height 8
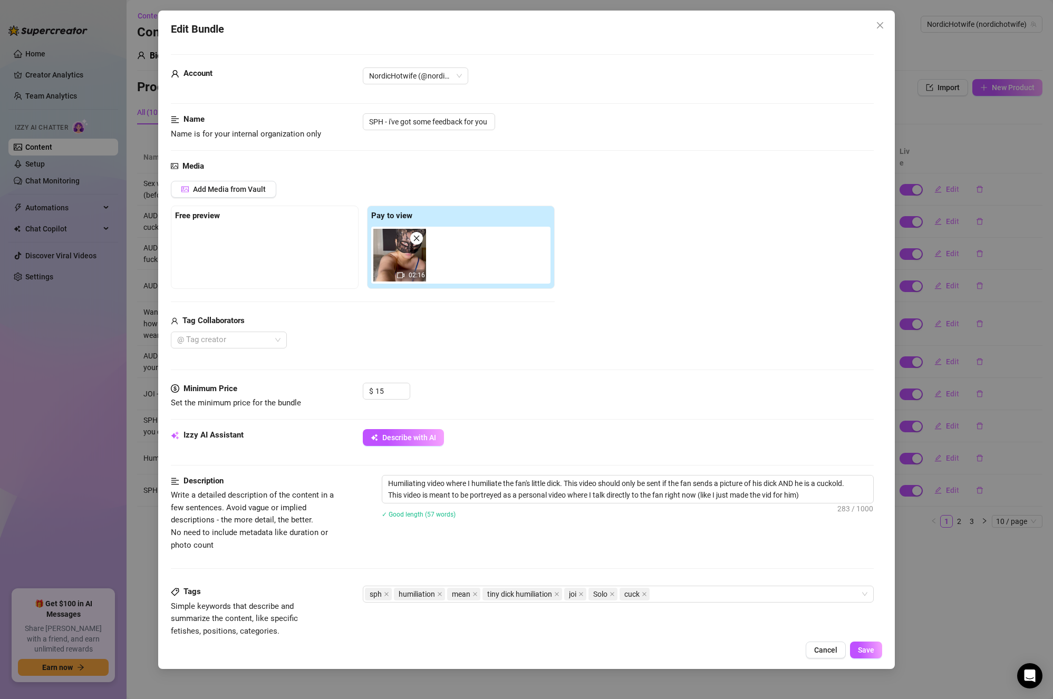
click at [741, 271] on div "Add Media from Vault Free preview Pay to view 02:16 Tag Collaborators @ Tag cre…" at bounding box center [523, 265] width 704 height 168
click at [871, 644] on button "Save" at bounding box center [866, 650] width 32 height 17
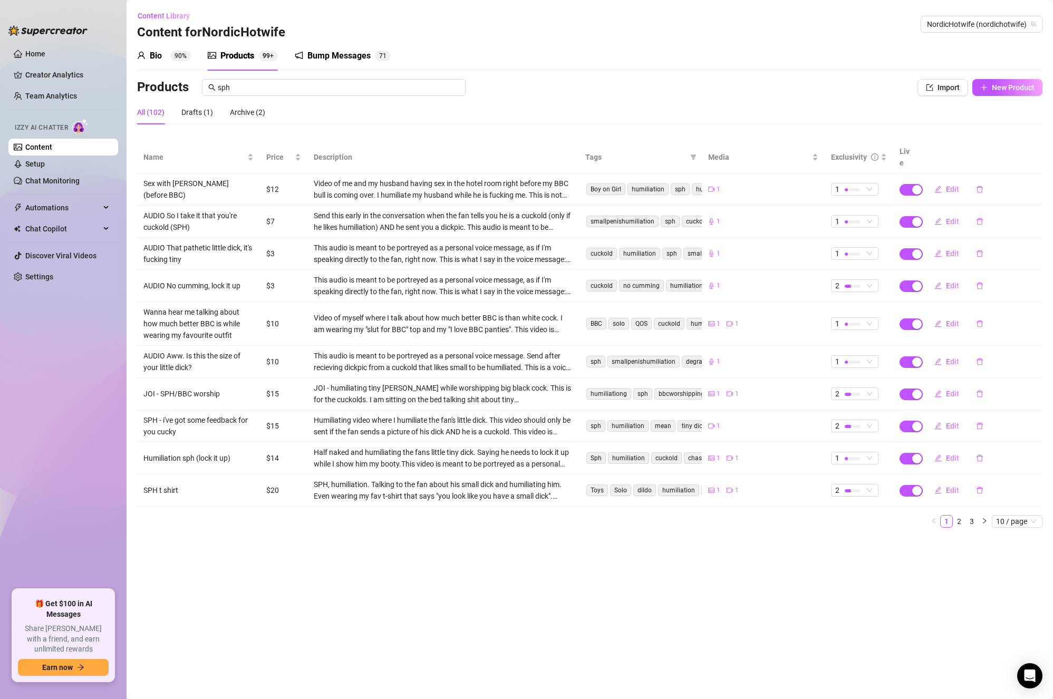
click at [298, 562] on main "Content Library Content for NordicHotwife NordicHotwife (nordichotwife) Bio 90%…" at bounding box center [590, 349] width 927 height 699
